Goal: Transaction & Acquisition: Purchase product/service

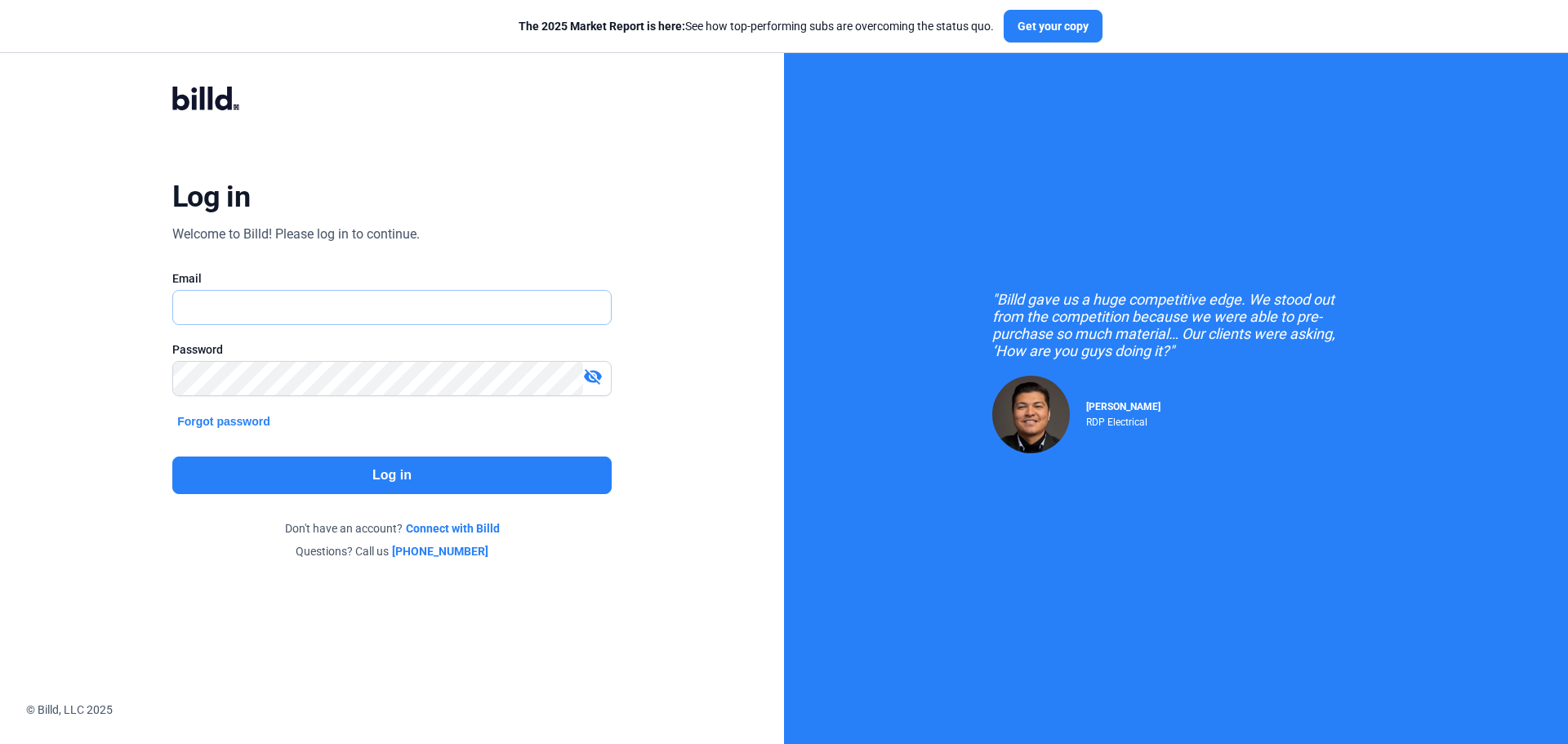
type input "[EMAIL_ADDRESS][DOMAIN_NAME]"
click at [444, 469] on button "Log in" at bounding box center [391, 475] width 439 height 37
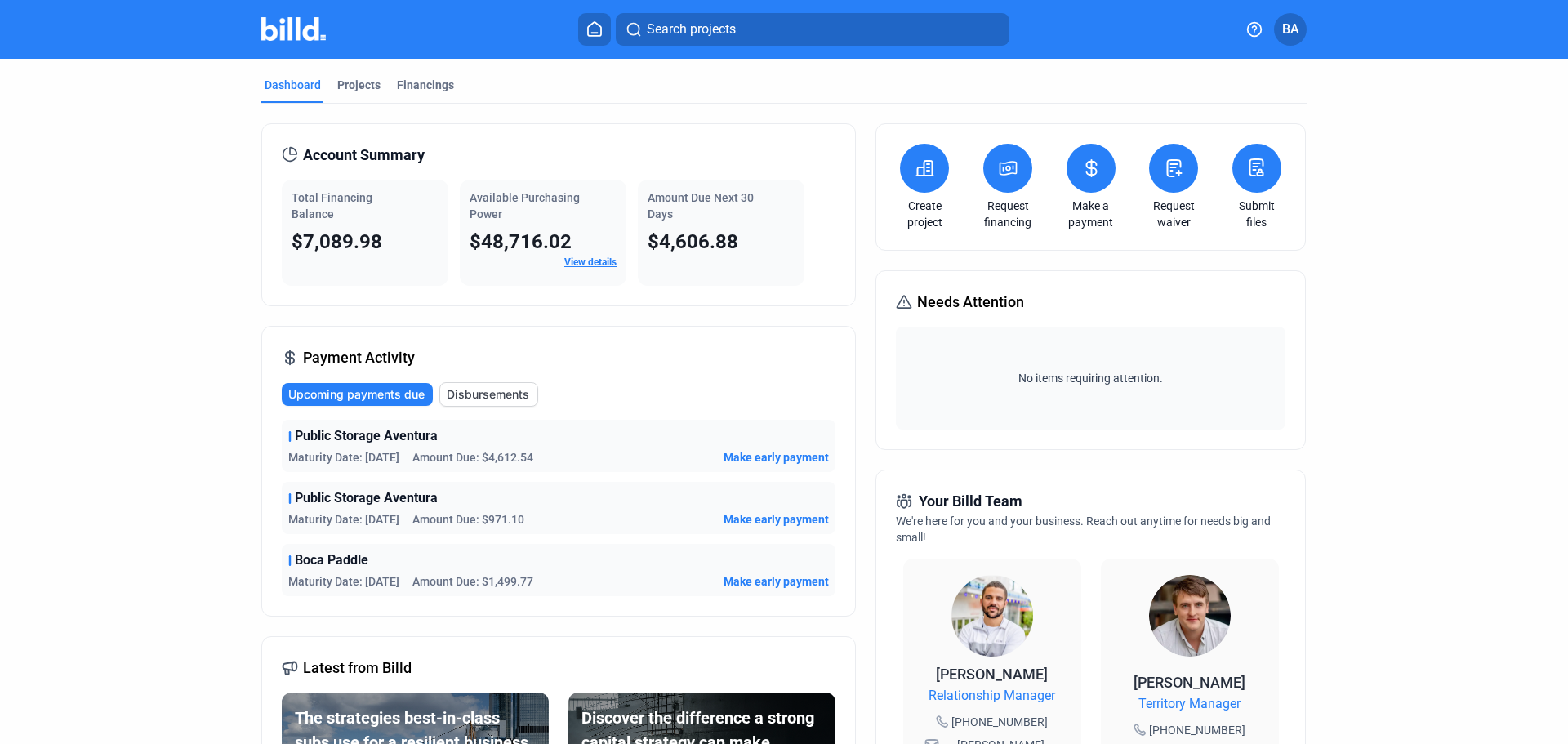
click at [744, 455] on span "Make early payment" at bounding box center [776, 457] width 106 height 16
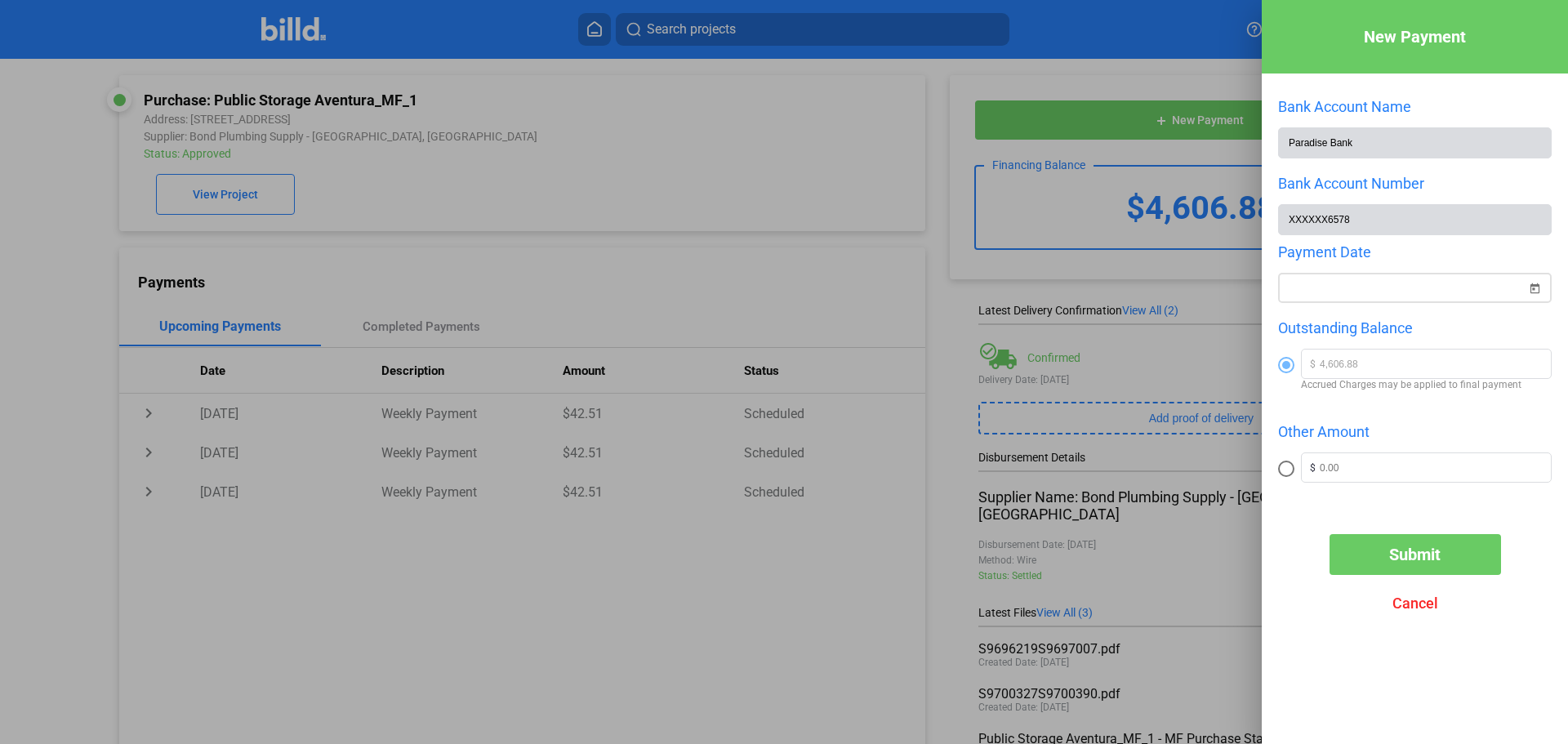
click at [1537, 285] on span "Open calendar" at bounding box center [1534, 278] width 39 height 39
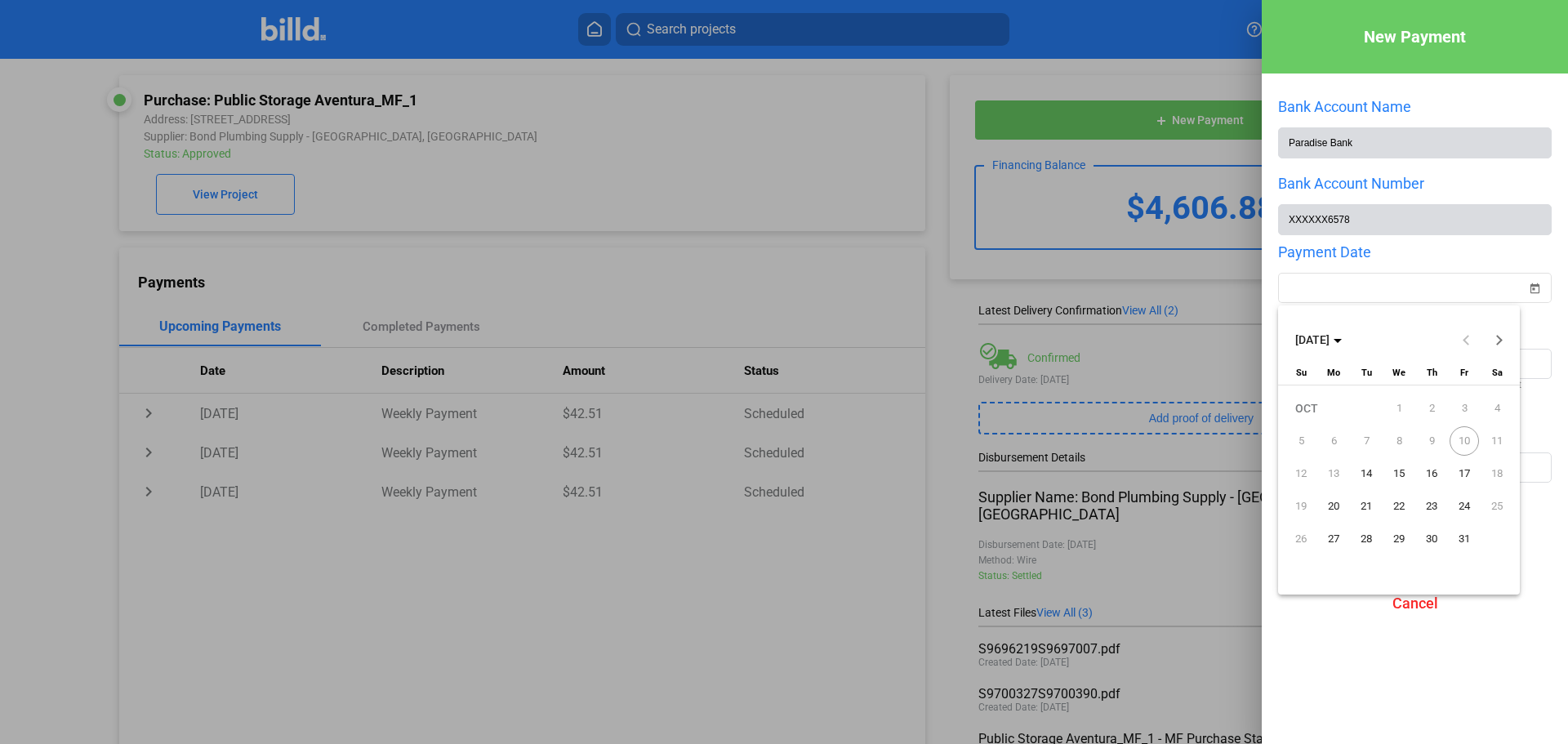
click at [1466, 442] on span "10" at bounding box center [1464, 441] width 30 height 30
click at [1363, 471] on span "14" at bounding box center [1366, 474] width 30 height 30
type input "[DATE]"
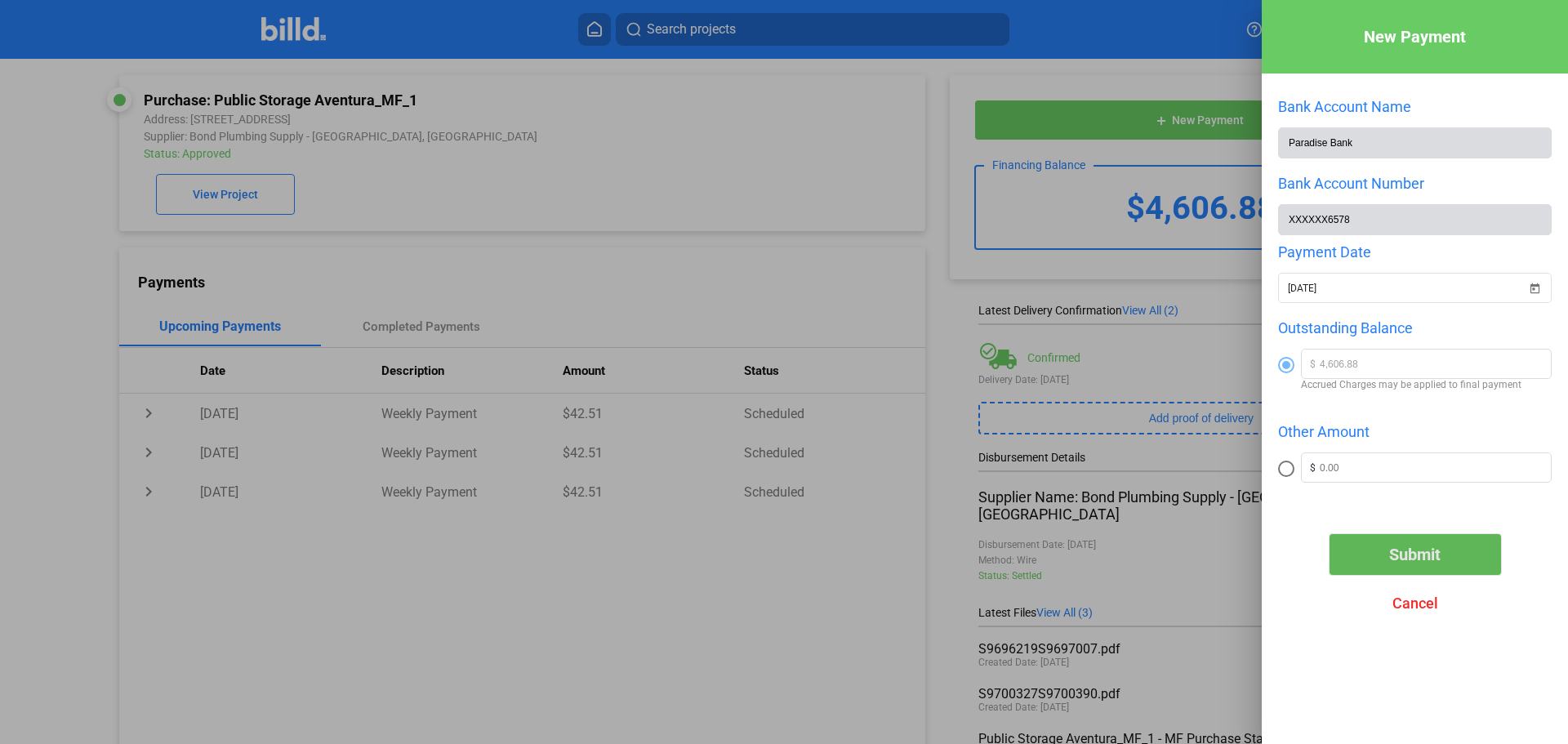
click at [1406, 558] on span "Submit" at bounding box center [1415, 555] width 52 height 19
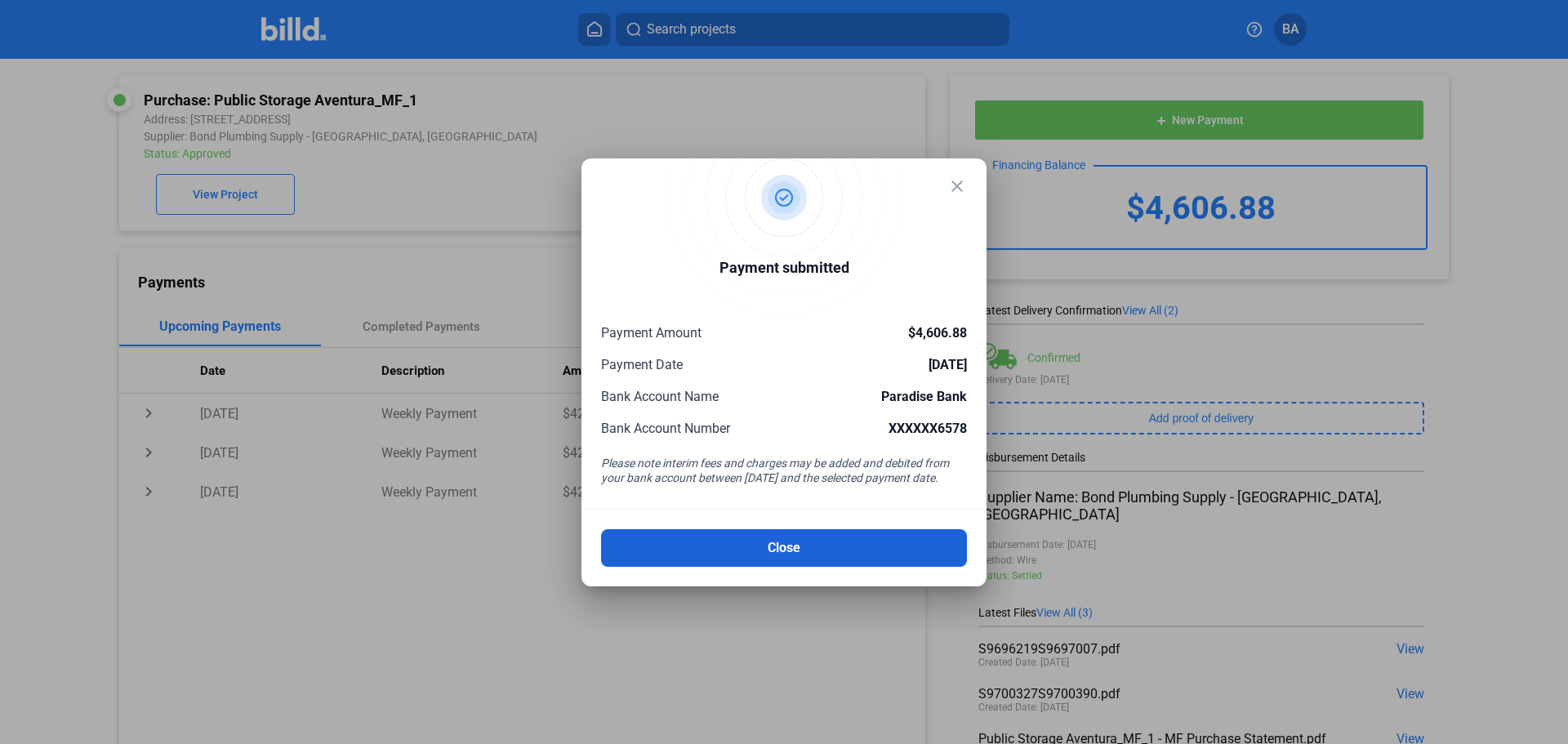
click at [775, 542] on button "Close" at bounding box center [784, 548] width 366 height 37
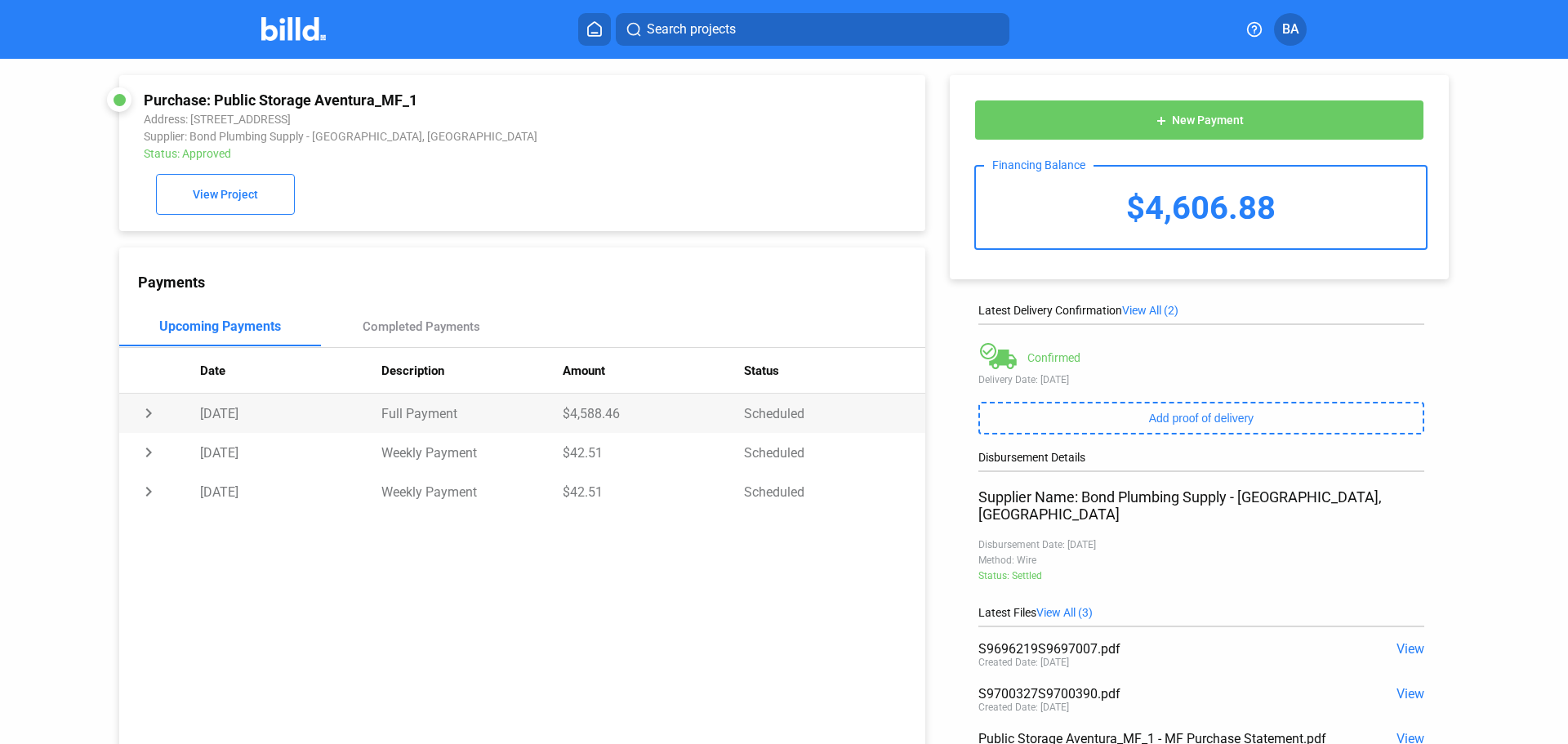
click at [148, 419] on td "chevron_right" at bounding box center [159, 413] width 81 height 39
